Goal: Communication & Community: Answer question/provide support

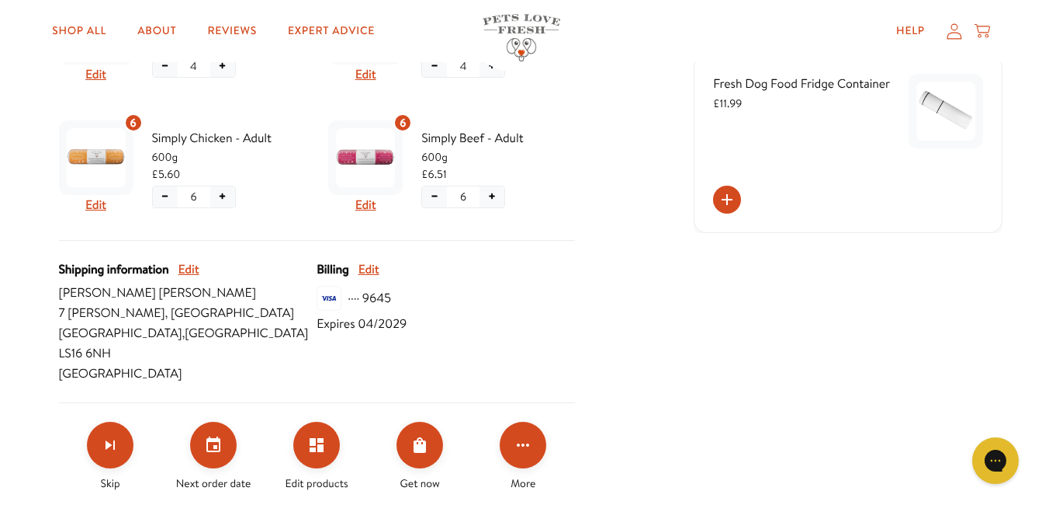
scroll to position [569, 0]
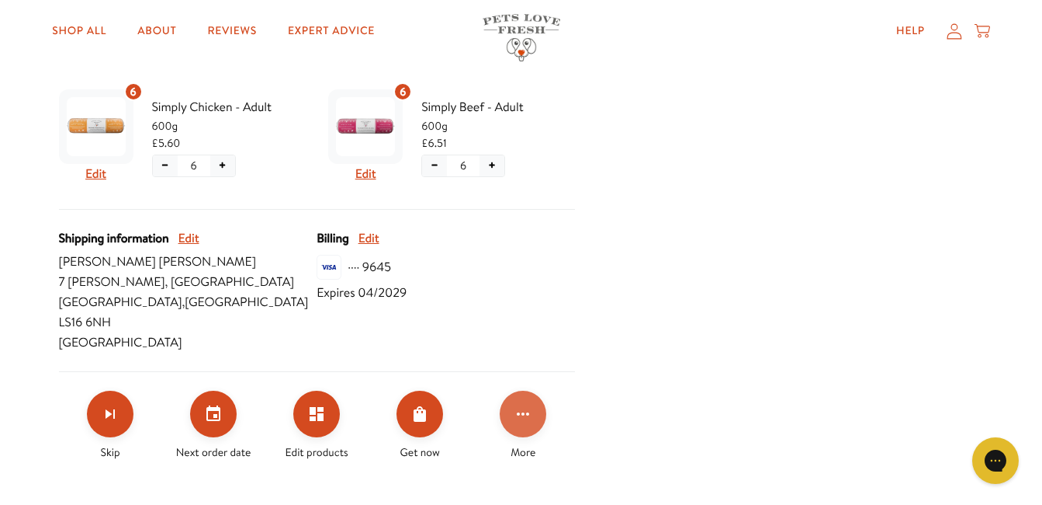
click at [526, 404] on icon "Click for more options" at bounding box center [523, 413] width 19 height 19
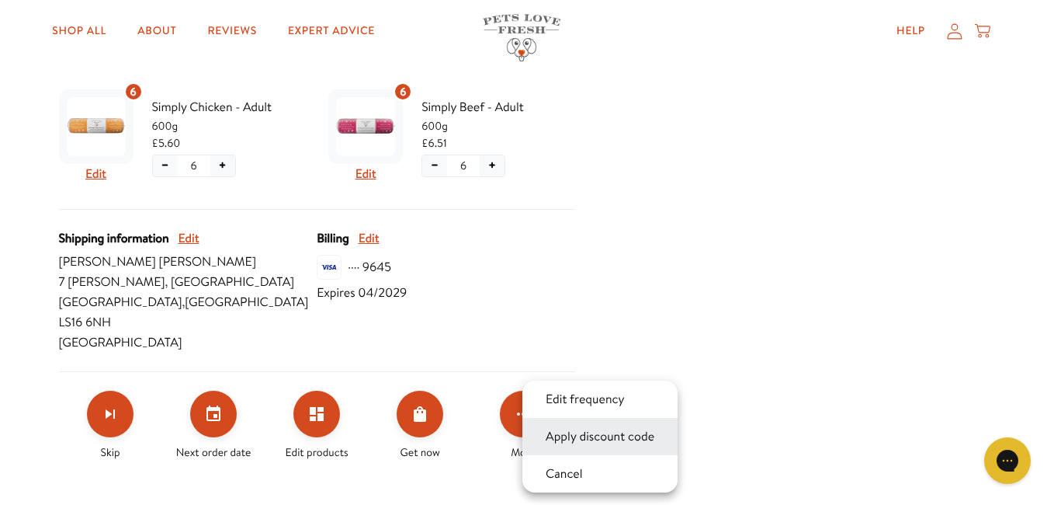
click at [541, 432] on button "Apply discount code" at bounding box center [600, 436] width 118 height 19
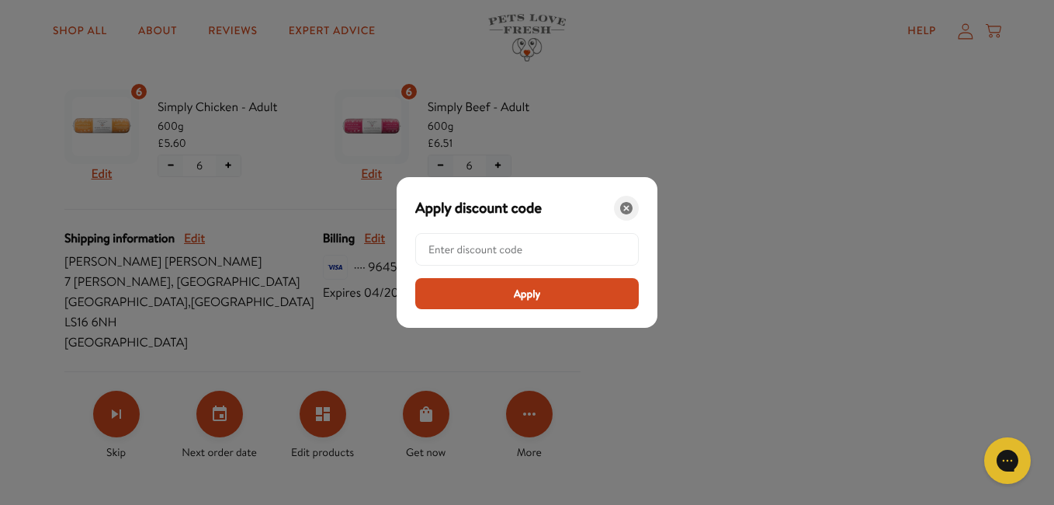
click at [630, 208] on icon "Close" at bounding box center [626, 208] width 12 height 12
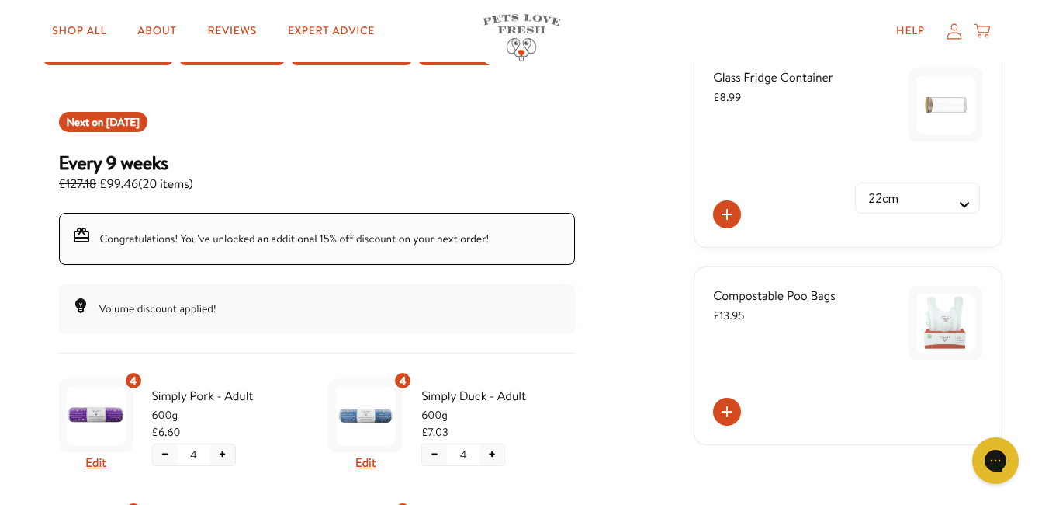
scroll to position [140, 0]
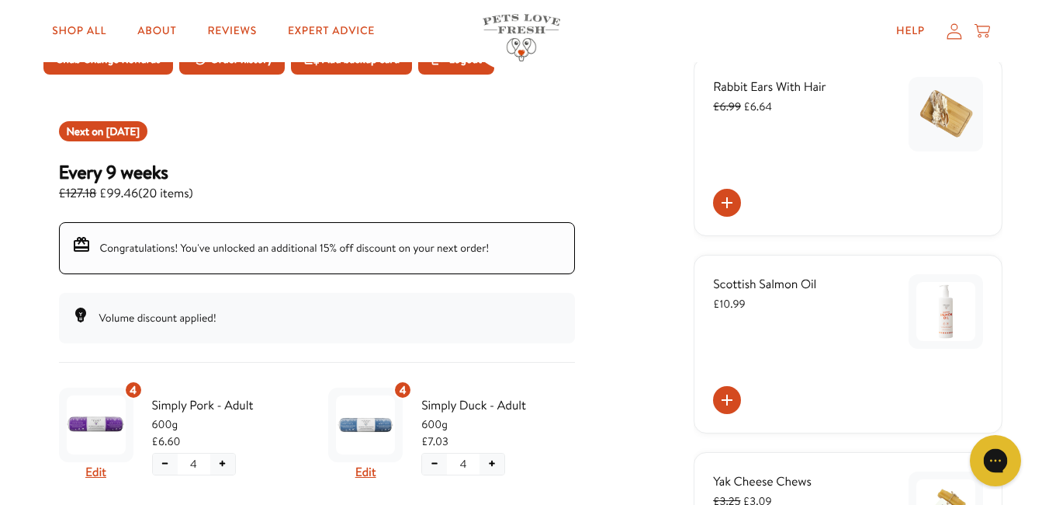
click at [987, 460] on div "Gorgias live chat" at bounding box center [996, 460] width 34 height 34
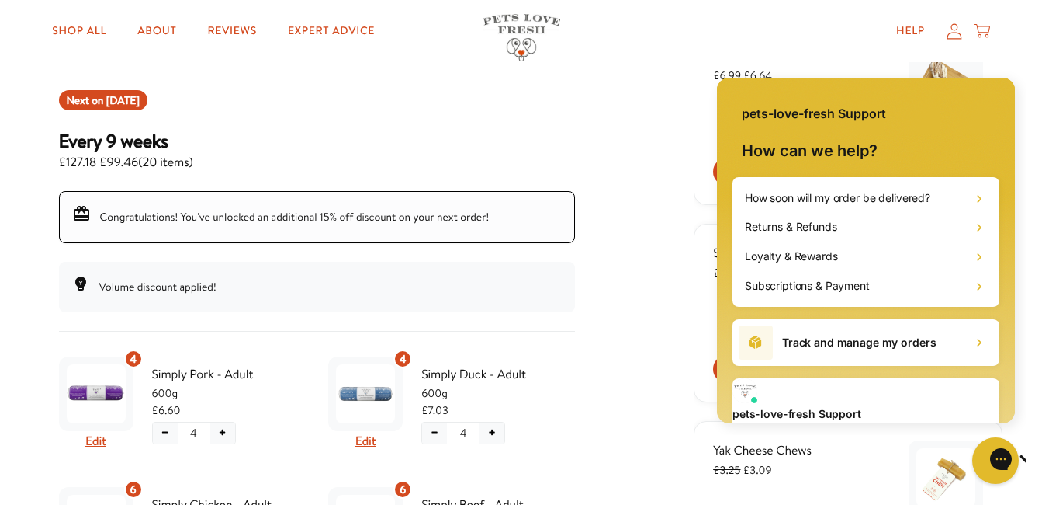
scroll to position [0, 0]
click at [855, 421] on span "Send us a message" at bounding box center [866, 427] width 267 height 12
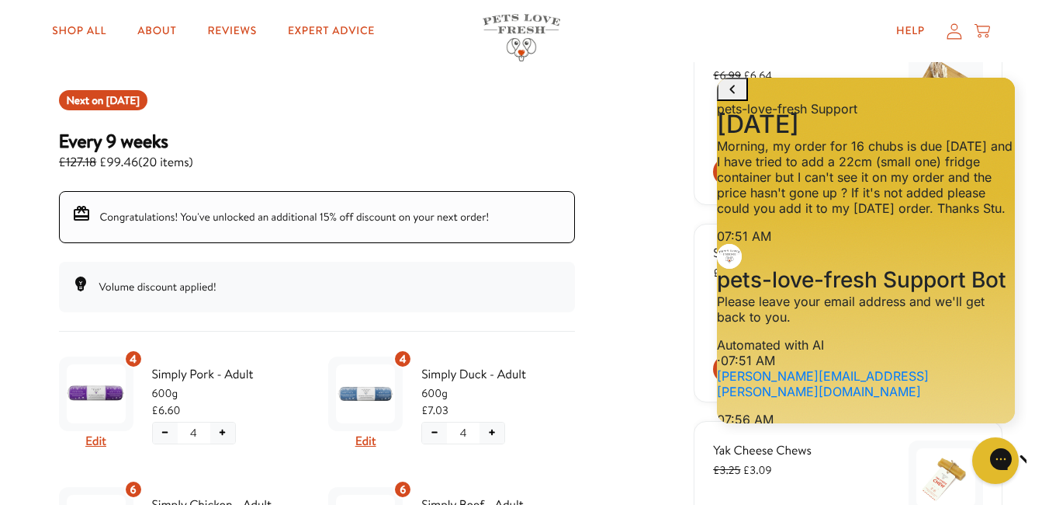
scroll to position [768, 0]
type textarea "Hi my order is due [DATE] and it says 15% off my next order which this is but i…"
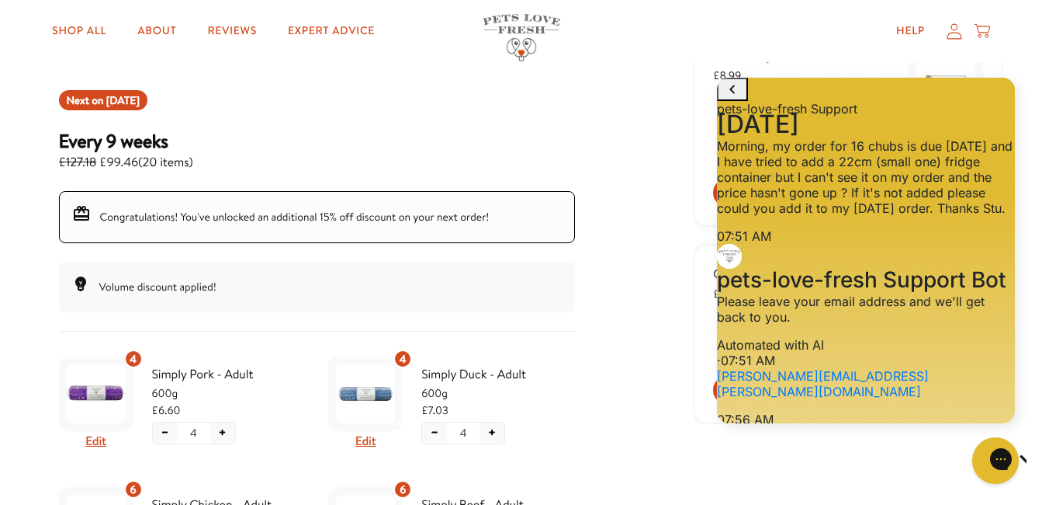
scroll to position [981, 0]
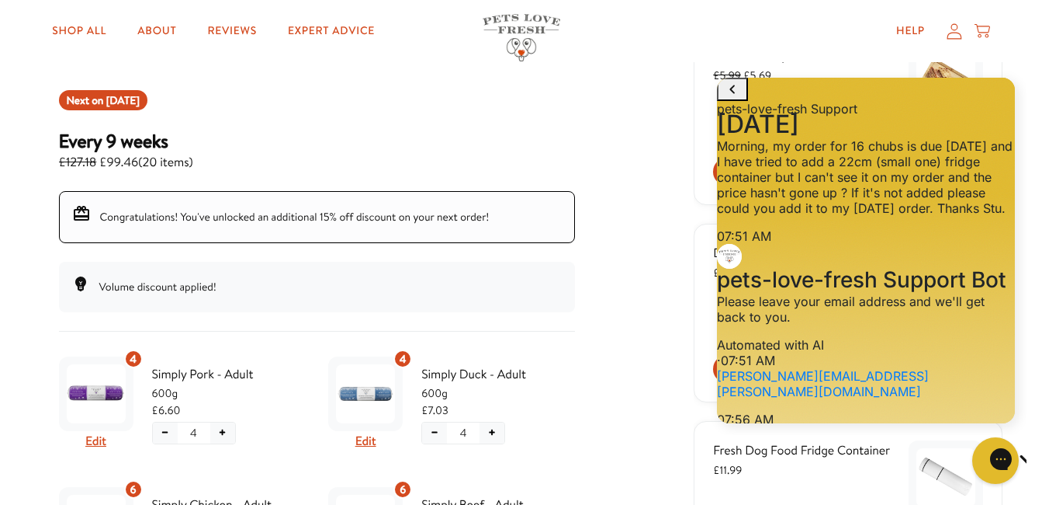
type textarea "[PERSON_NAME][EMAIL_ADDRESS][PERSON_NAME][DOMAIN_NAME]"
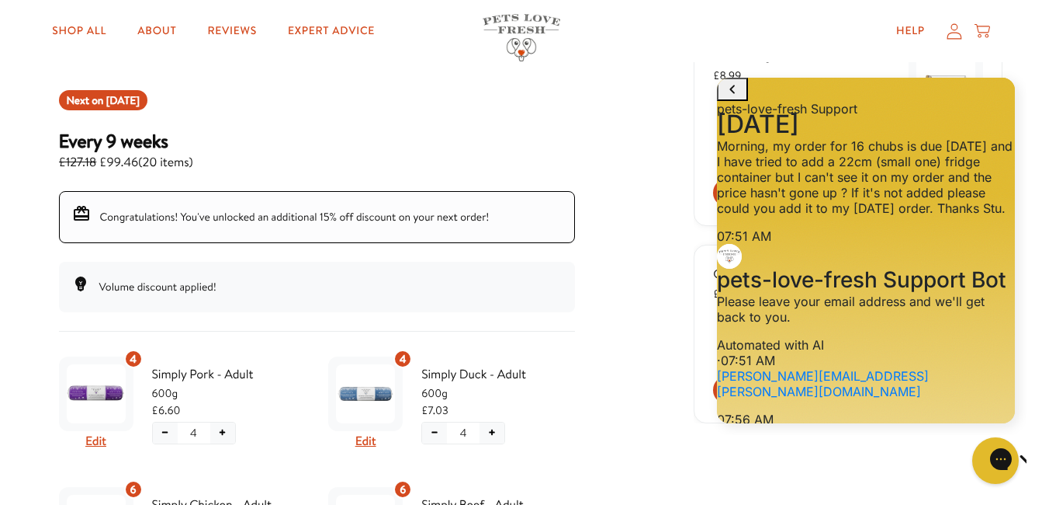
scroll to position [1170, 0]
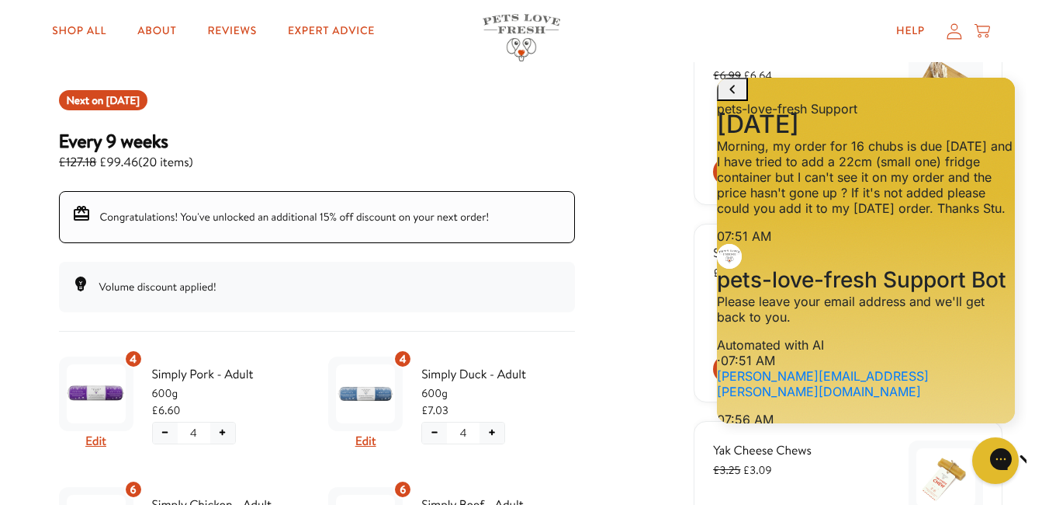
drag, startPoint x: 806, startPoint y: 386, endPoint x: 775, endPoint y: 432, distance: 56.4
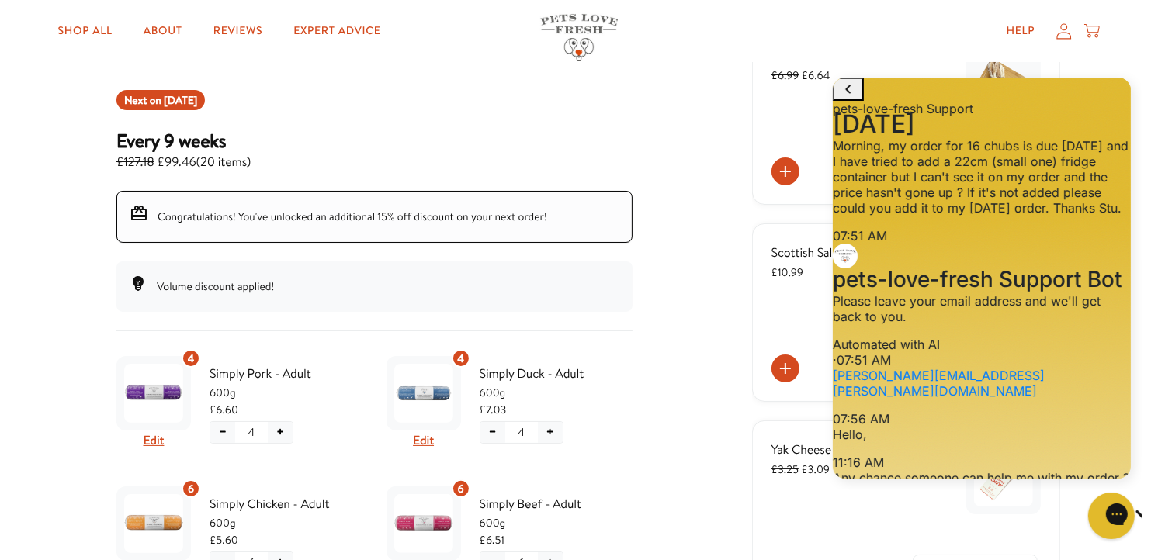
type textarea "Hi [PERSON_NAME], thanks for this. I'll check to see if 15% comes off £99.46 wh…"
click at [591, 282] on div "Next on [DATE] Every 9 weeks £127.18 £99.46 ( 20 items ) Congratulations! You'v…" at bounding box center [374, 473] width 553 height 805
